Goal: Communication & Community: Share content

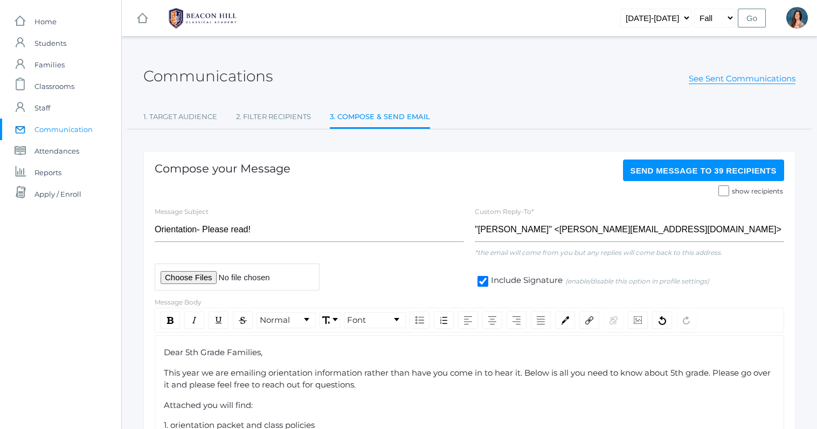
scroll to position [179, 0]
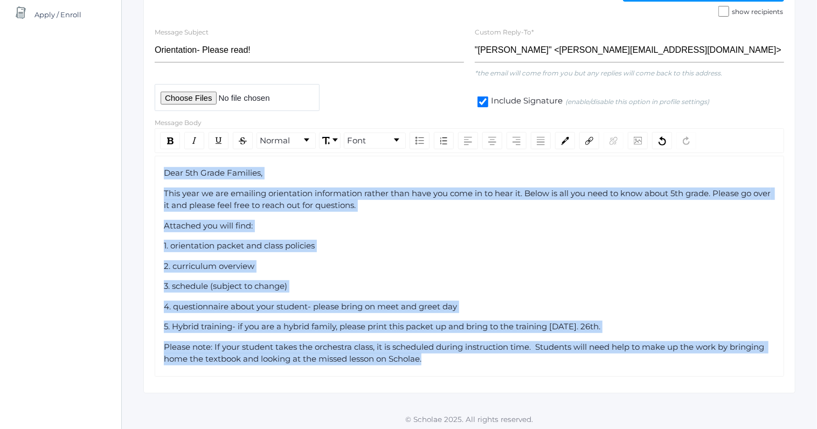
drag, startPoint x: 165, startPoint y: 172, endPoint x: 698, endPoint y: 373, distance: 569.5
click at [698, 373] on div "Dear 5th Grade Families, This year we are emailing orientation information rath…" at bounding box center [469, 266] width 629 height 221
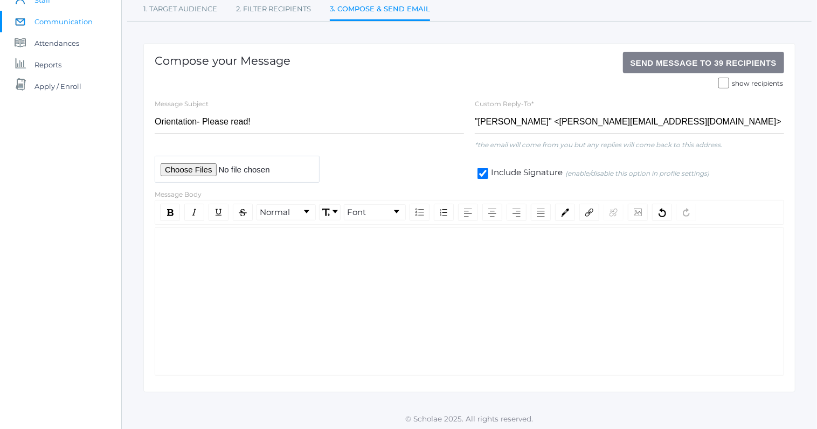
scroll to position [44, 0]
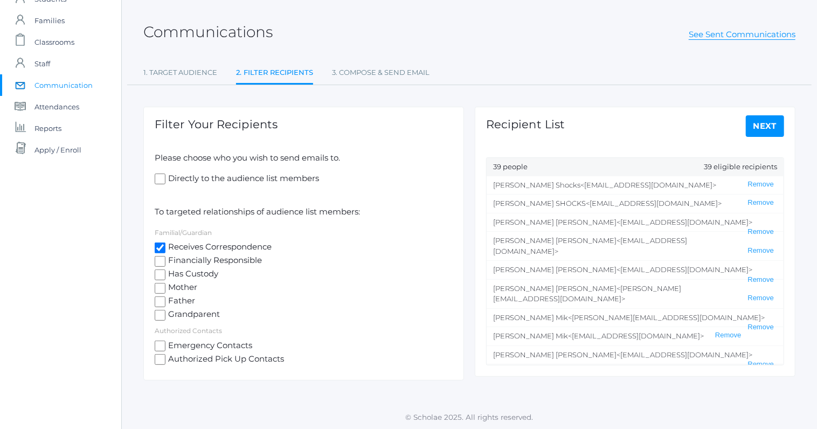
click at [161, 247] on input "Receives Correspondence" at bounding box center [160, 248] width 11 height 11
checkbox input "false"
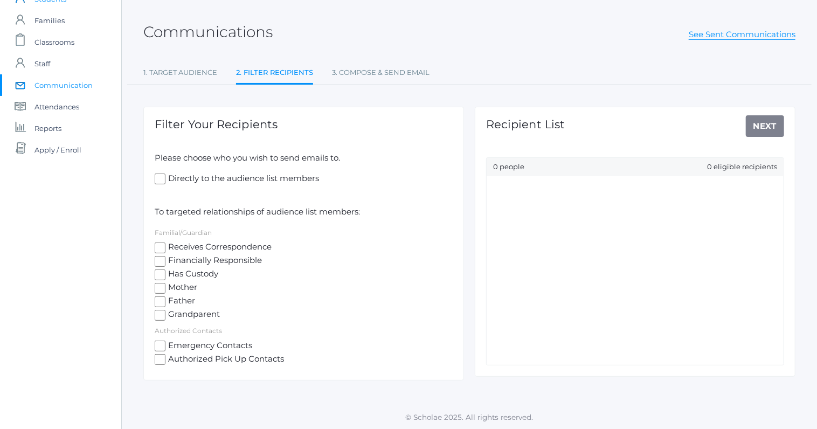
select select "Enrolled"
select select "lower"
